Goal: Find specific page/section: Find specific page/section

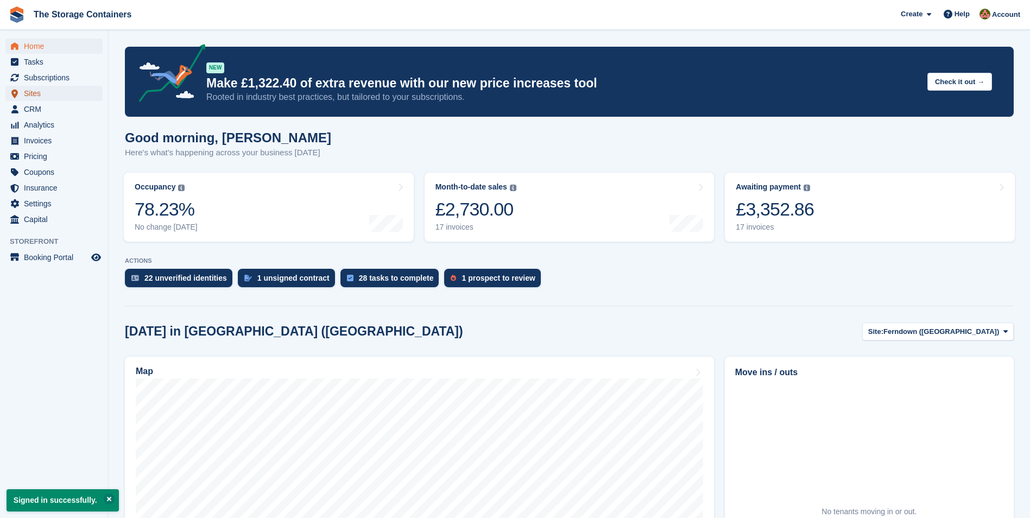
click at [29, 93] on span "Sites" at bounding box center [56, 93] width 65 height 15
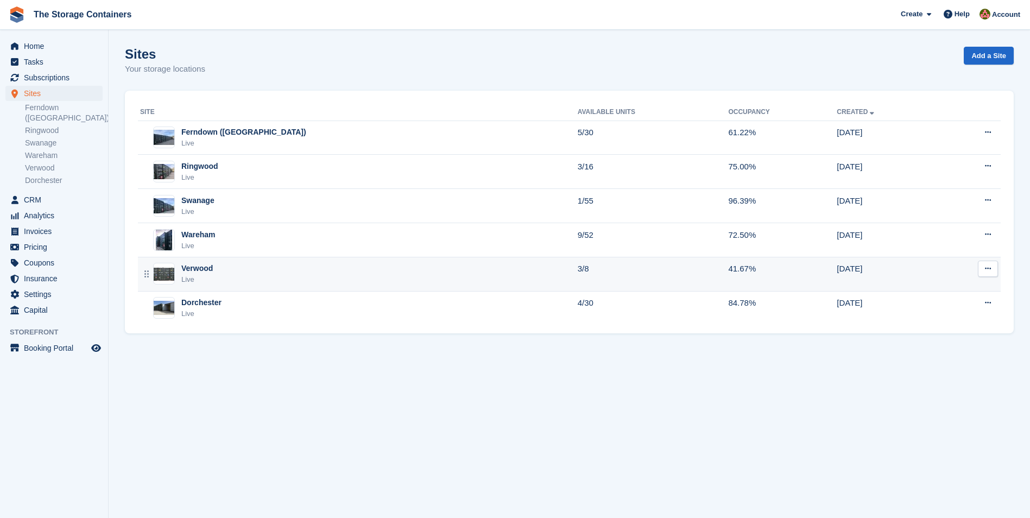
click at [318, 264] on div "Verwood Live" at bounding box center [359, 274] width 438 height 22
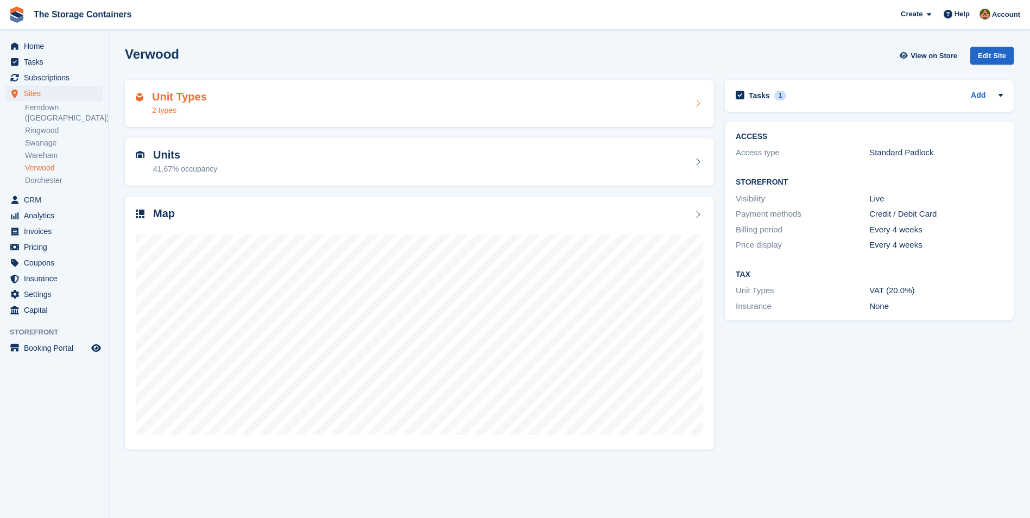
click at [417, 110] on div "Unit Types 2 types" at bounding box center [419, 104] width 567 height 26
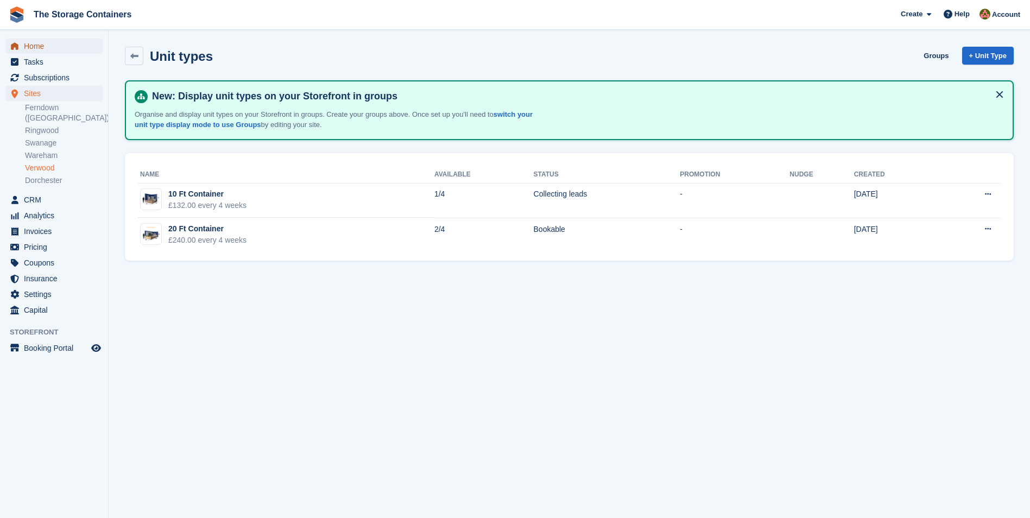
click at [73, 46] on span "Home" at bounding box center [56, 46] width 65 height 15
